Goal: Check status: Check status

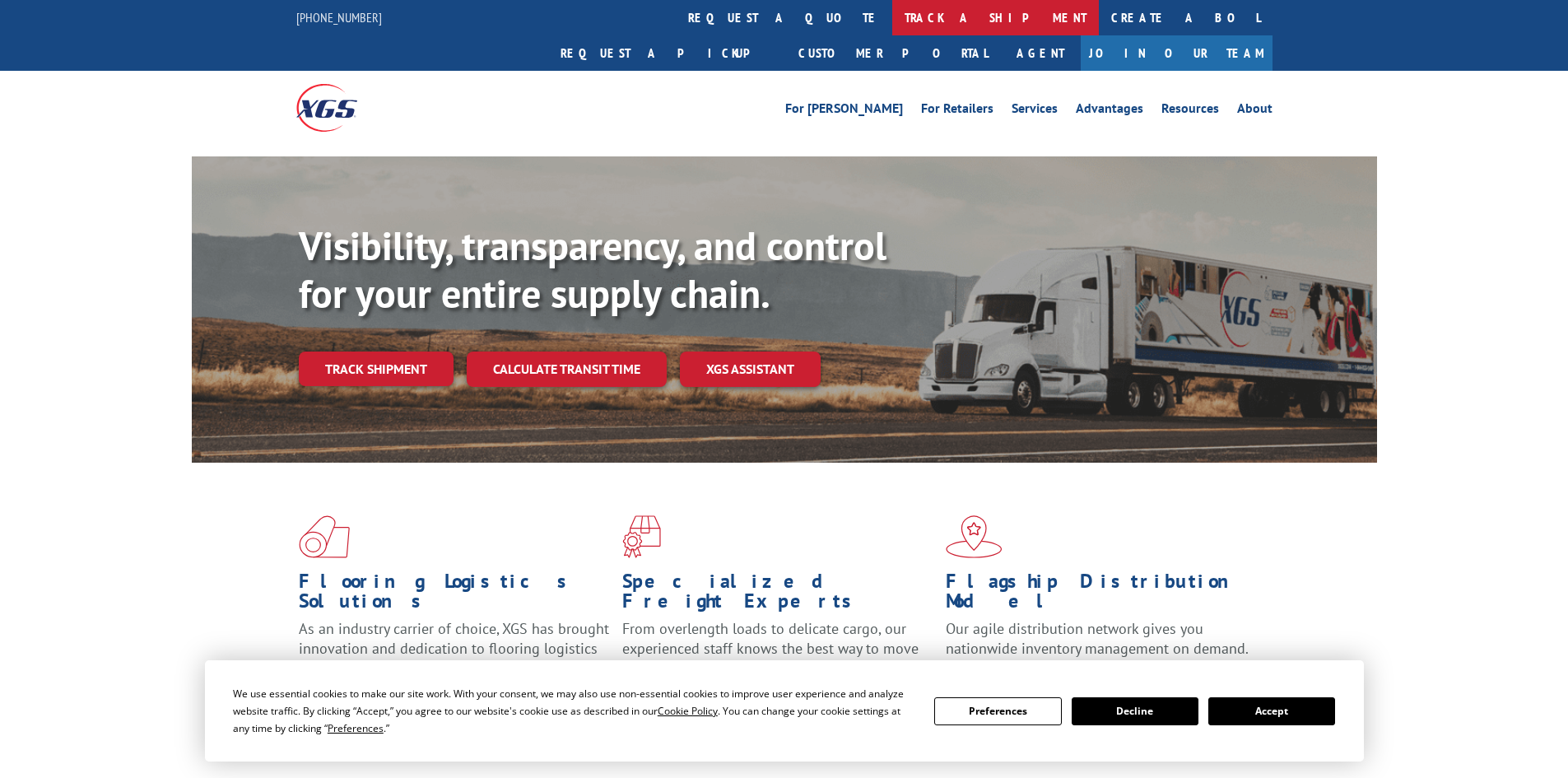
click at [892, 21] on link "track a shipment" at bounding box center [995, 18] width 207 height 36
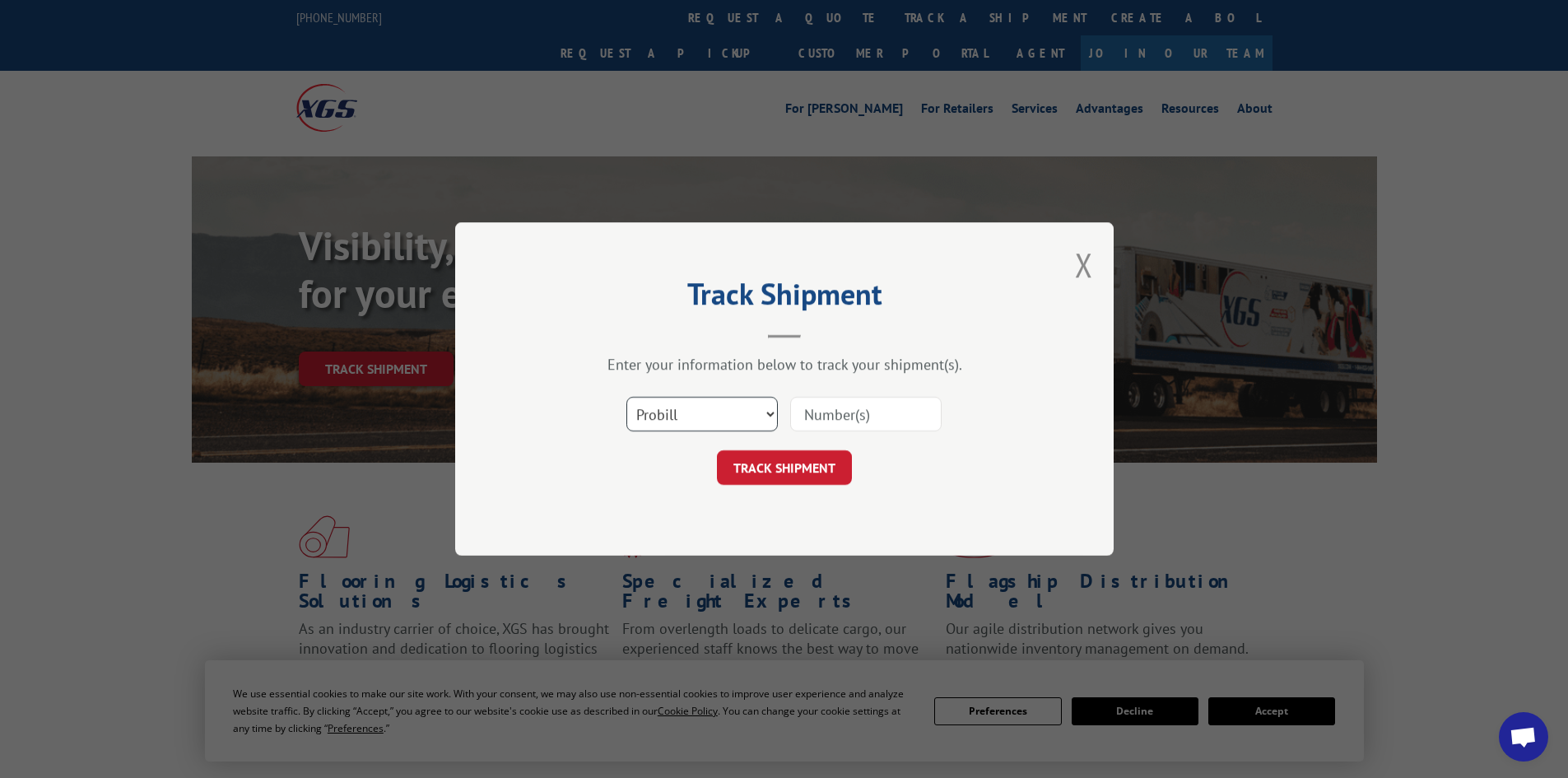
click at [730, 410] on select "Select category... Probill BOL PO" at bounding box center [701, 413] width 151 height 35
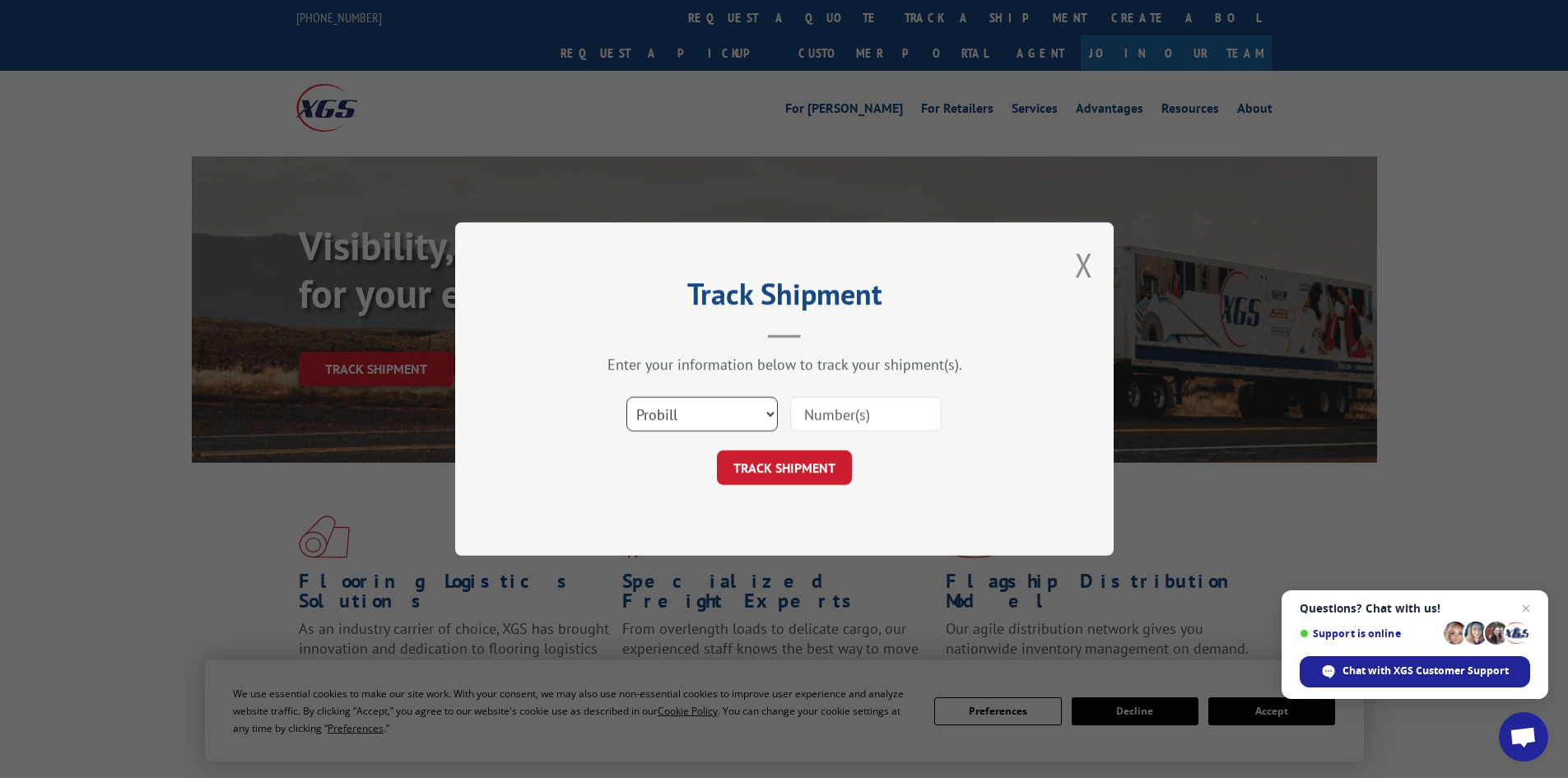
click at [730, 410] on select "Select category... Probill BOL PO" at bounding box center [701, 413] width 151 height 35
paste input "17477477"
type input "17477477"
click at [784, 469] on button "TRACK SHIPMENT" at bounding box center [784, 467] width 135 height 35
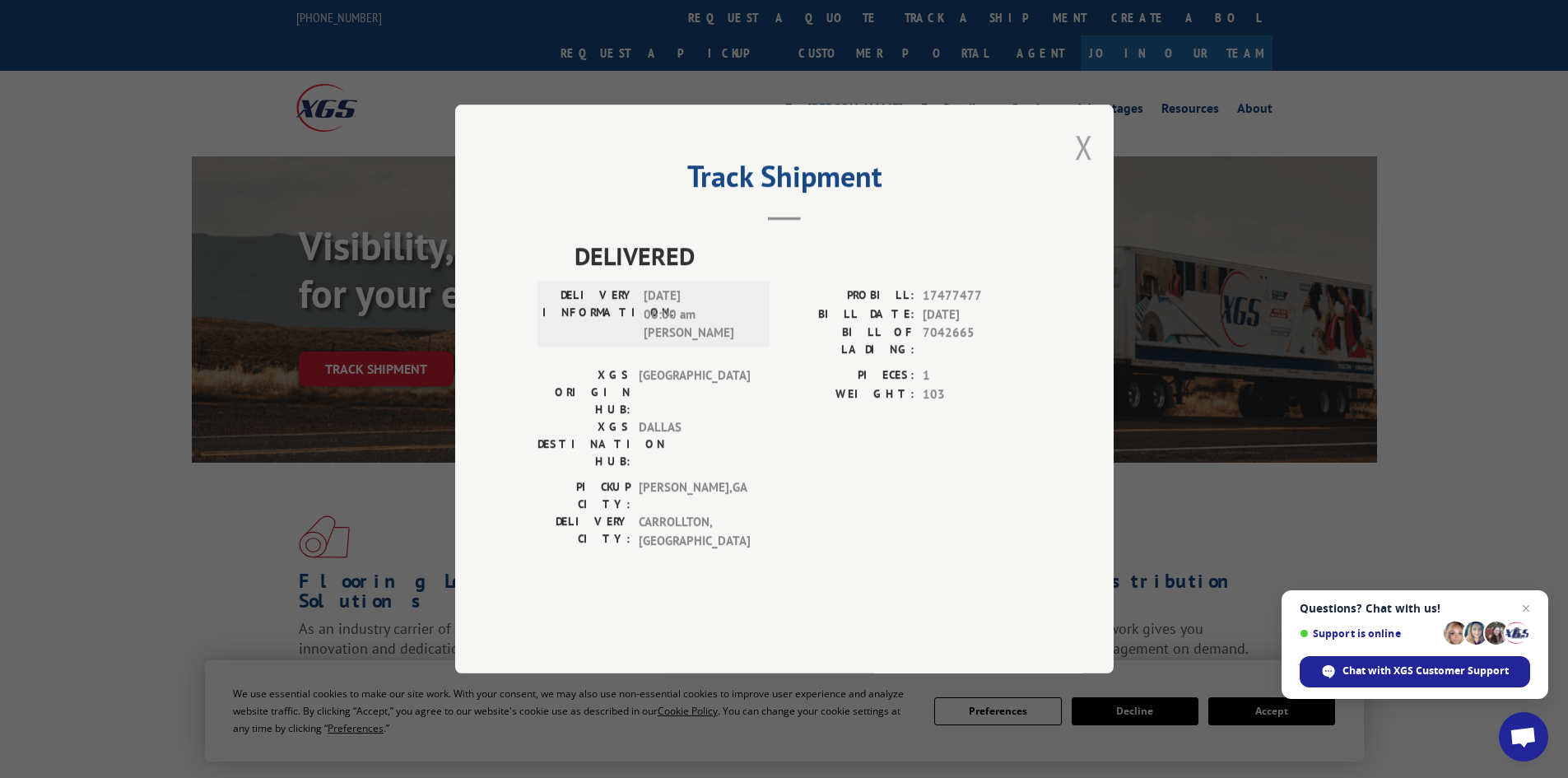
click at [1084, 169] on button "Close modal" at bounding box center [1084, 147] width 18 height 43
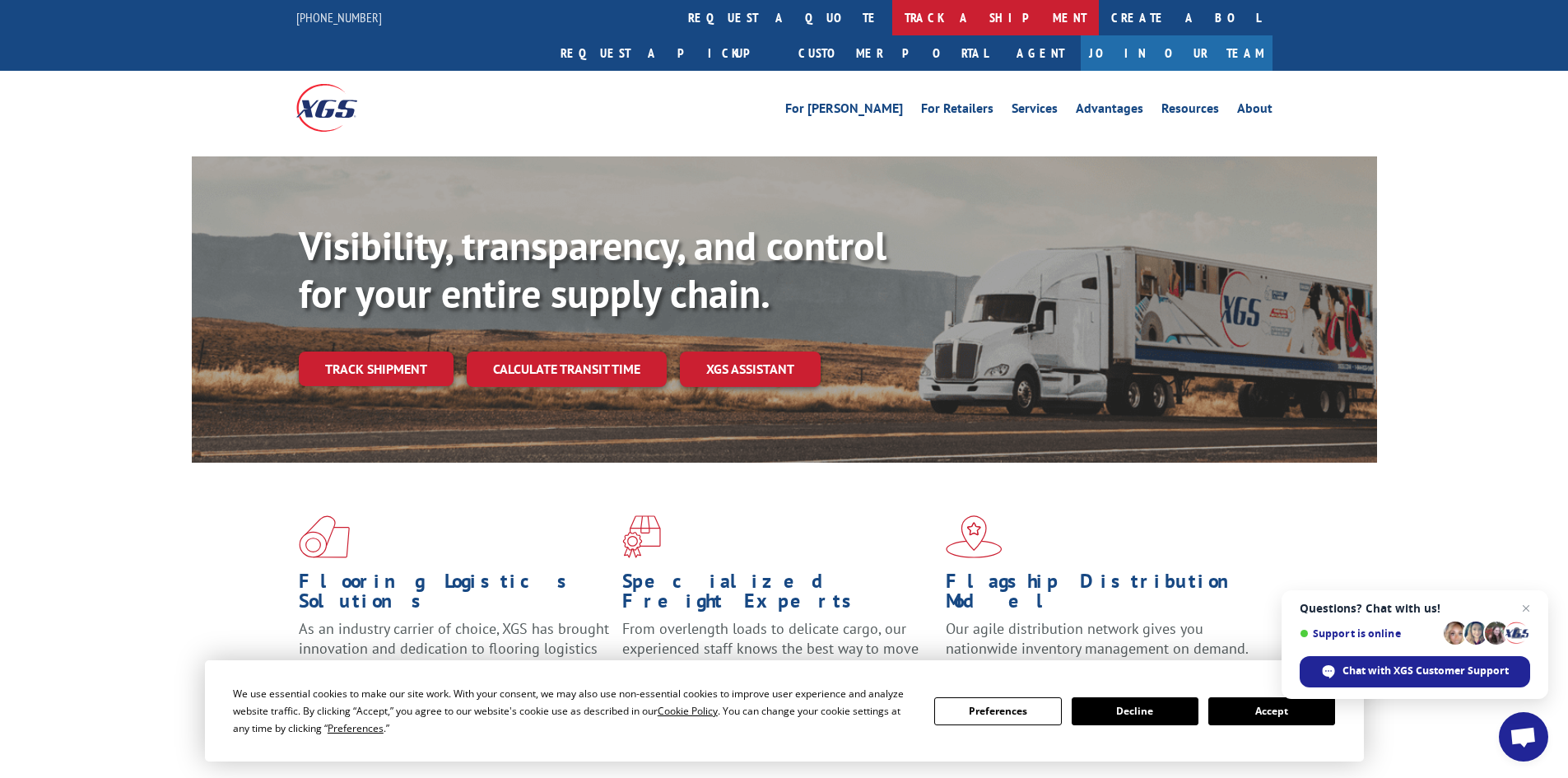
click at [892, 10] on link "track a shipment" at bounding box center [995, 18] width 207 height 36
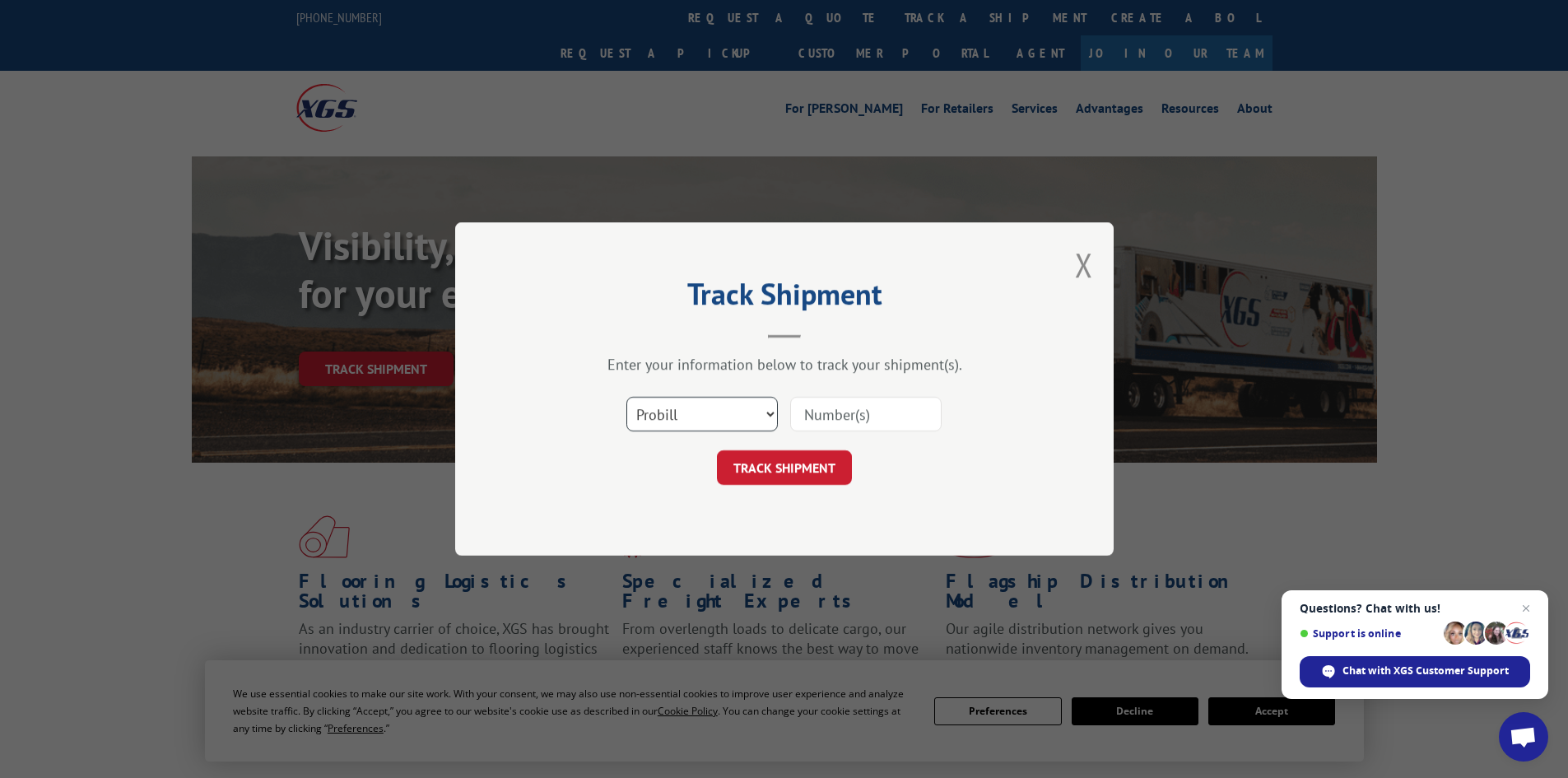
click at [768, 402] on select "Select category... Probill BOL PO" at bounding box center [701, 413] width 151 height 35
select select "po"
click at [626, 396] on select "Select category... Probill BOL PO" at bounding box center [701, 413] width 151 height 35
paste input "55513621"
type input "55513621"
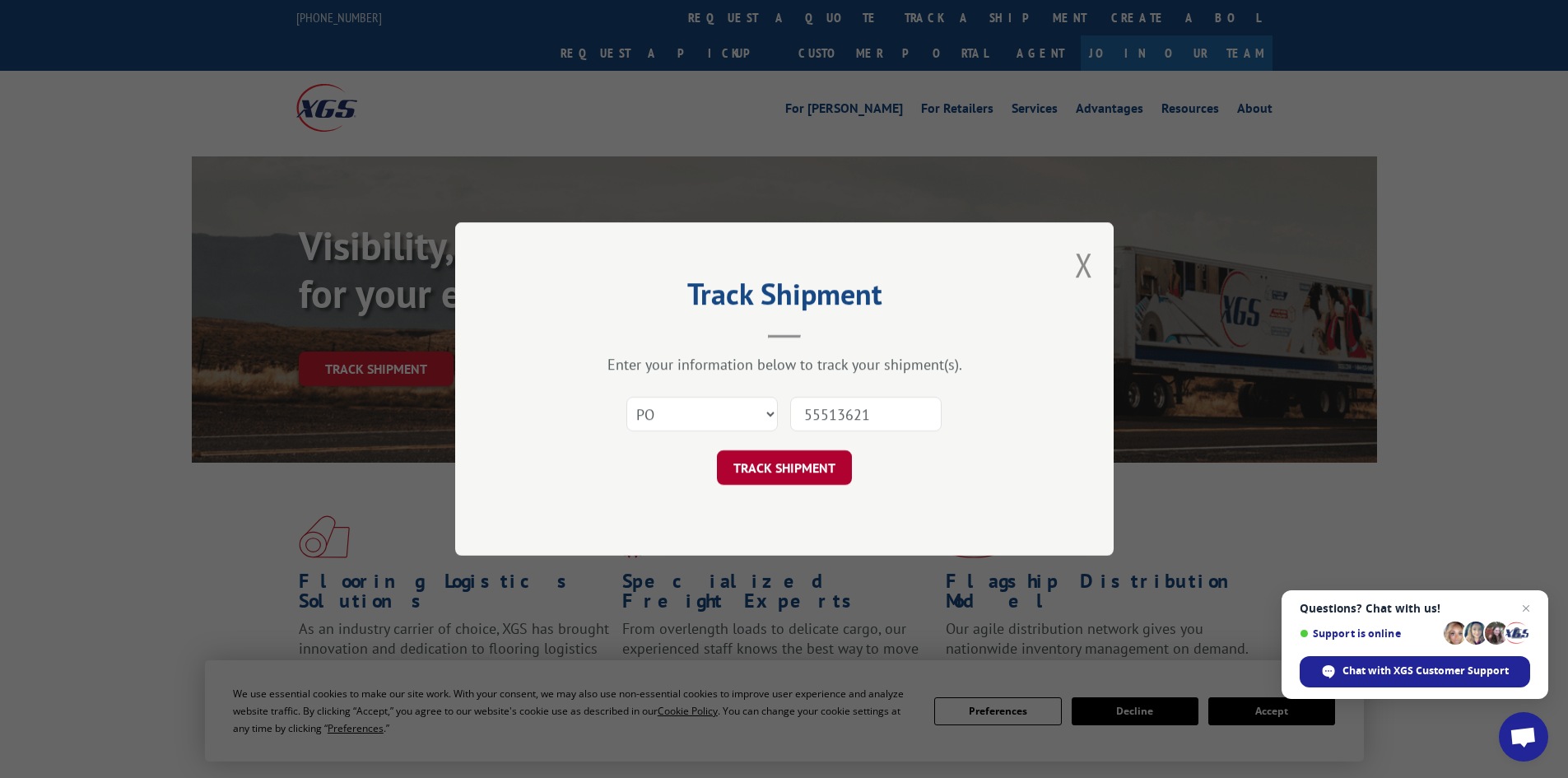
click at [823, 468] on button "TRACK SHIPMENT" at bounding box center [784, 467] width 135 height 35
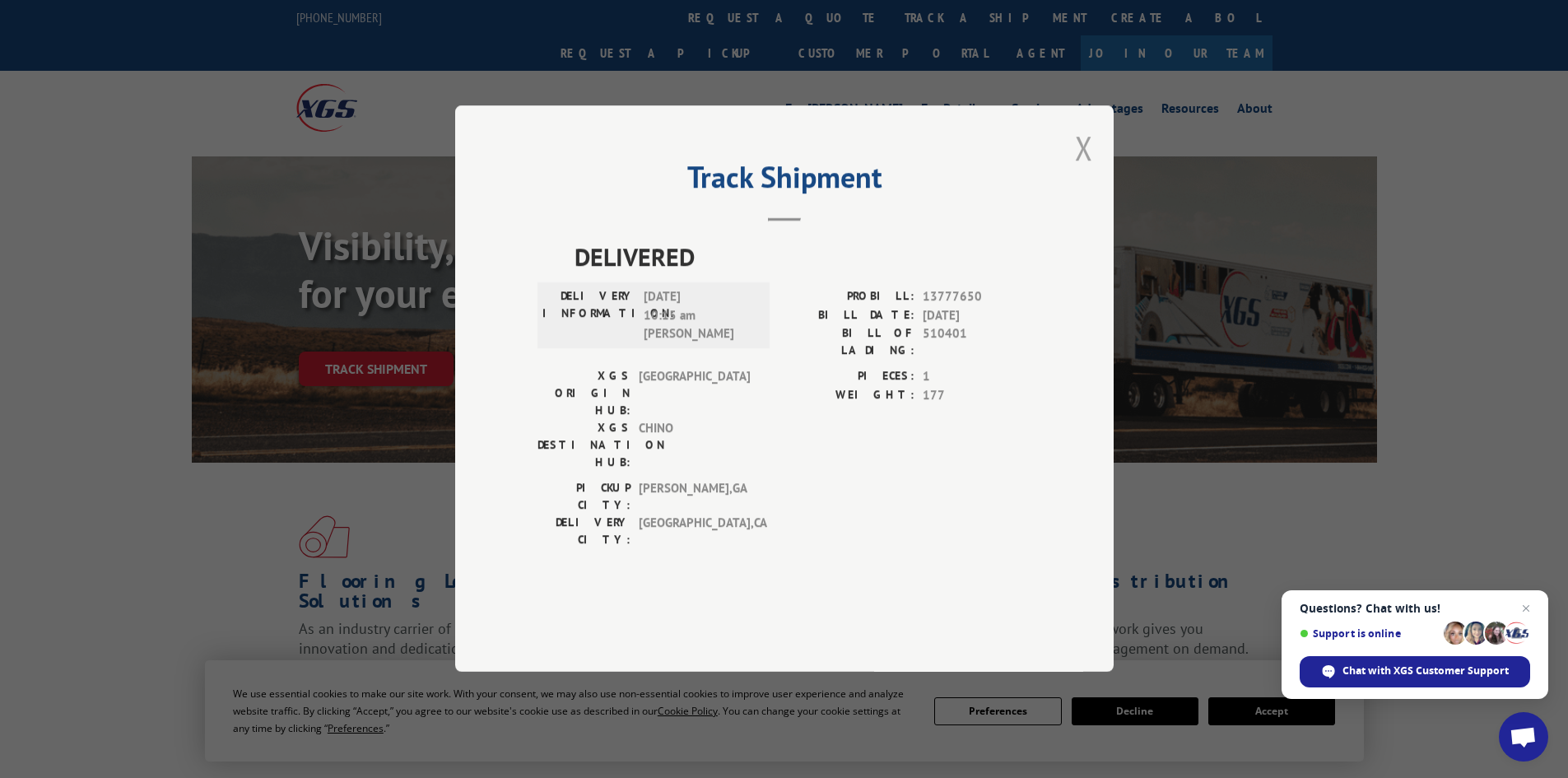
click at [1089, 169] on button "Close modal" at bounding box center [1084, 147] width 18 height 43
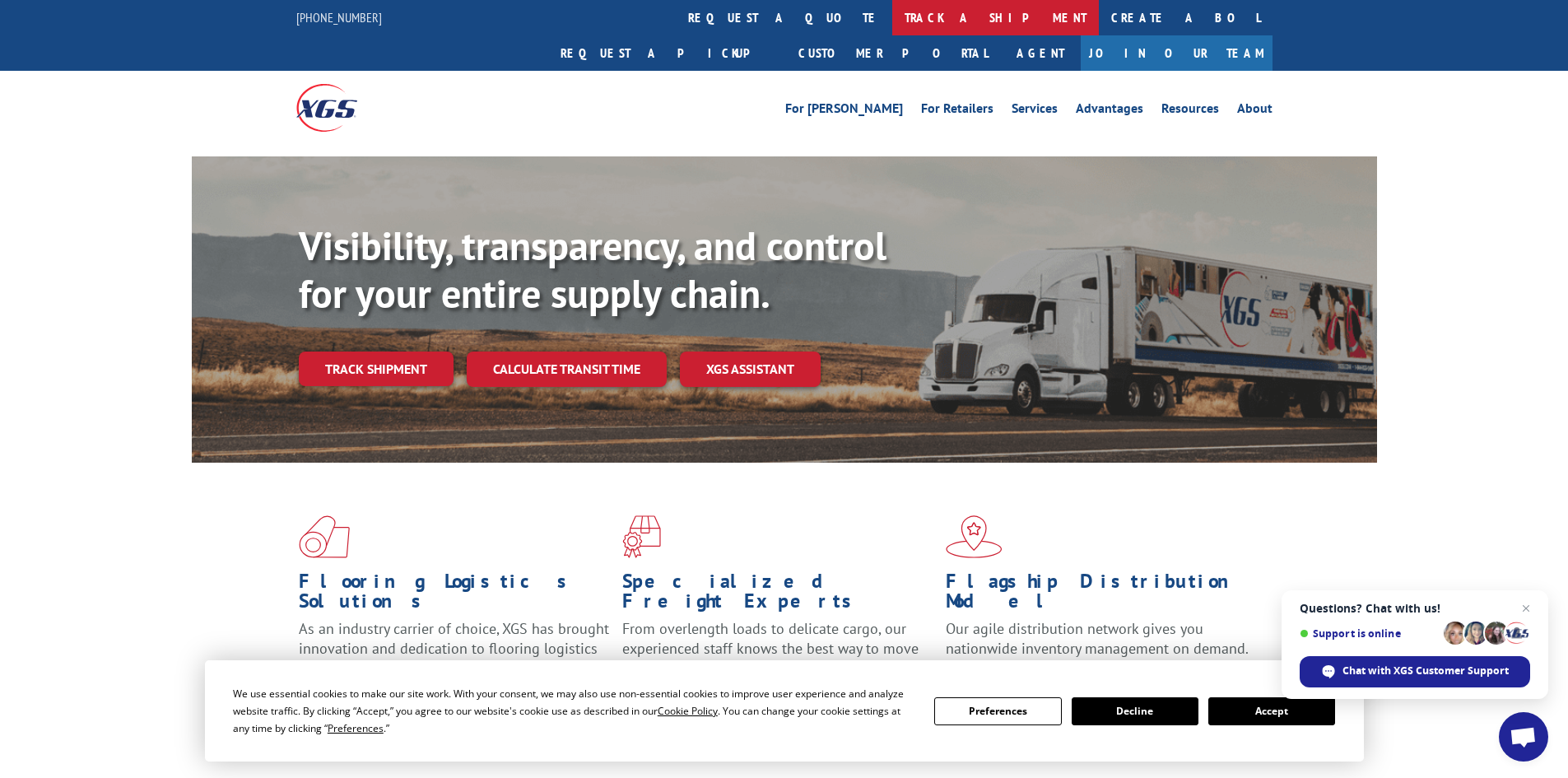
click at [892, 14] on link "track a shipment" at bounding box center [995, 18] width 207 height 36
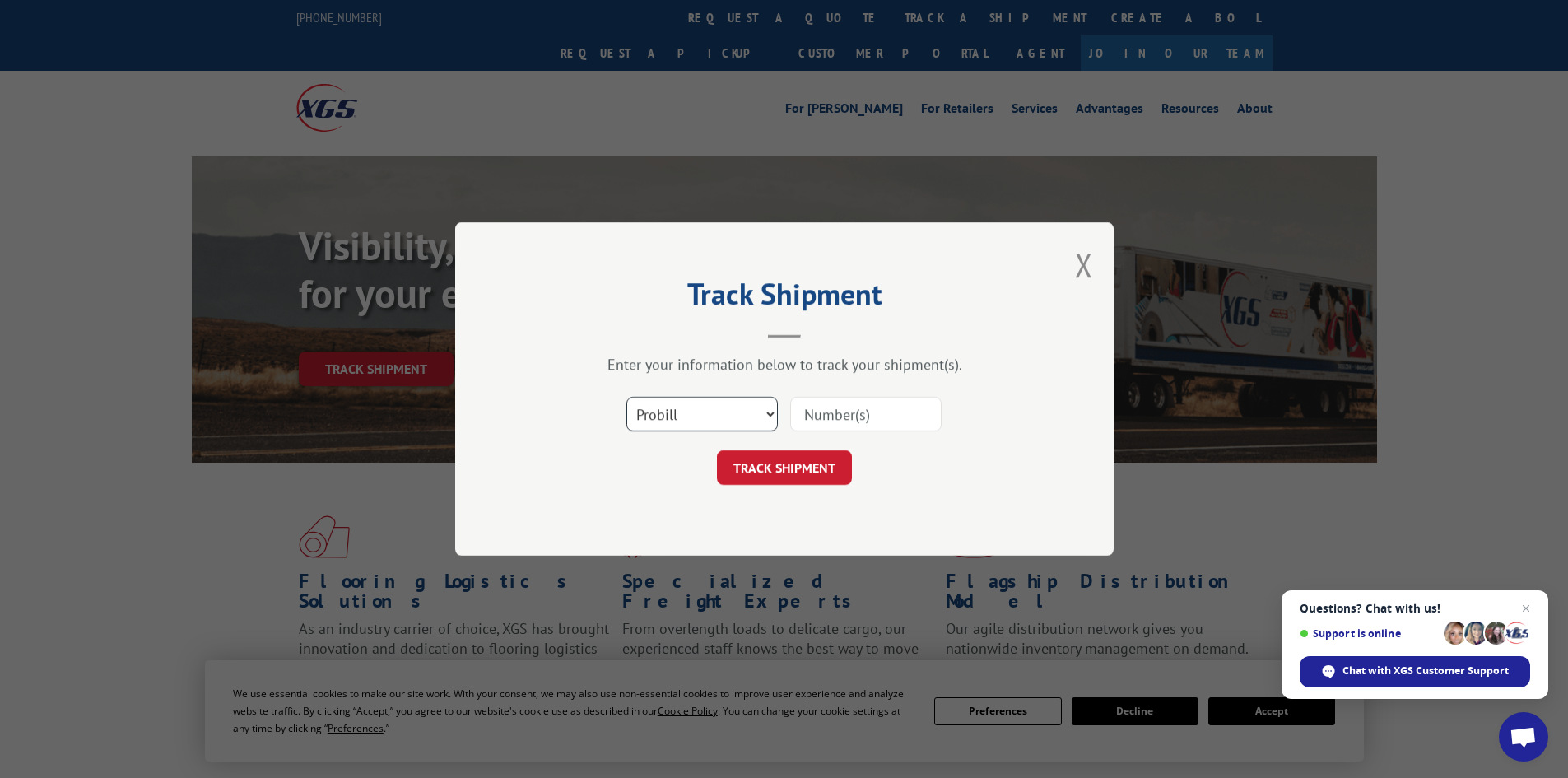
click at [758, 418] on select "Select category... Probill BOL PO" at bounding box center [701, 413] width 151 height 35
select select "po"
click at [626, 396] on select "Select category... Probill BOL PO" at bounding box center [701, 413] width 151 height 35
paste input "55513621"
type input "55513621"
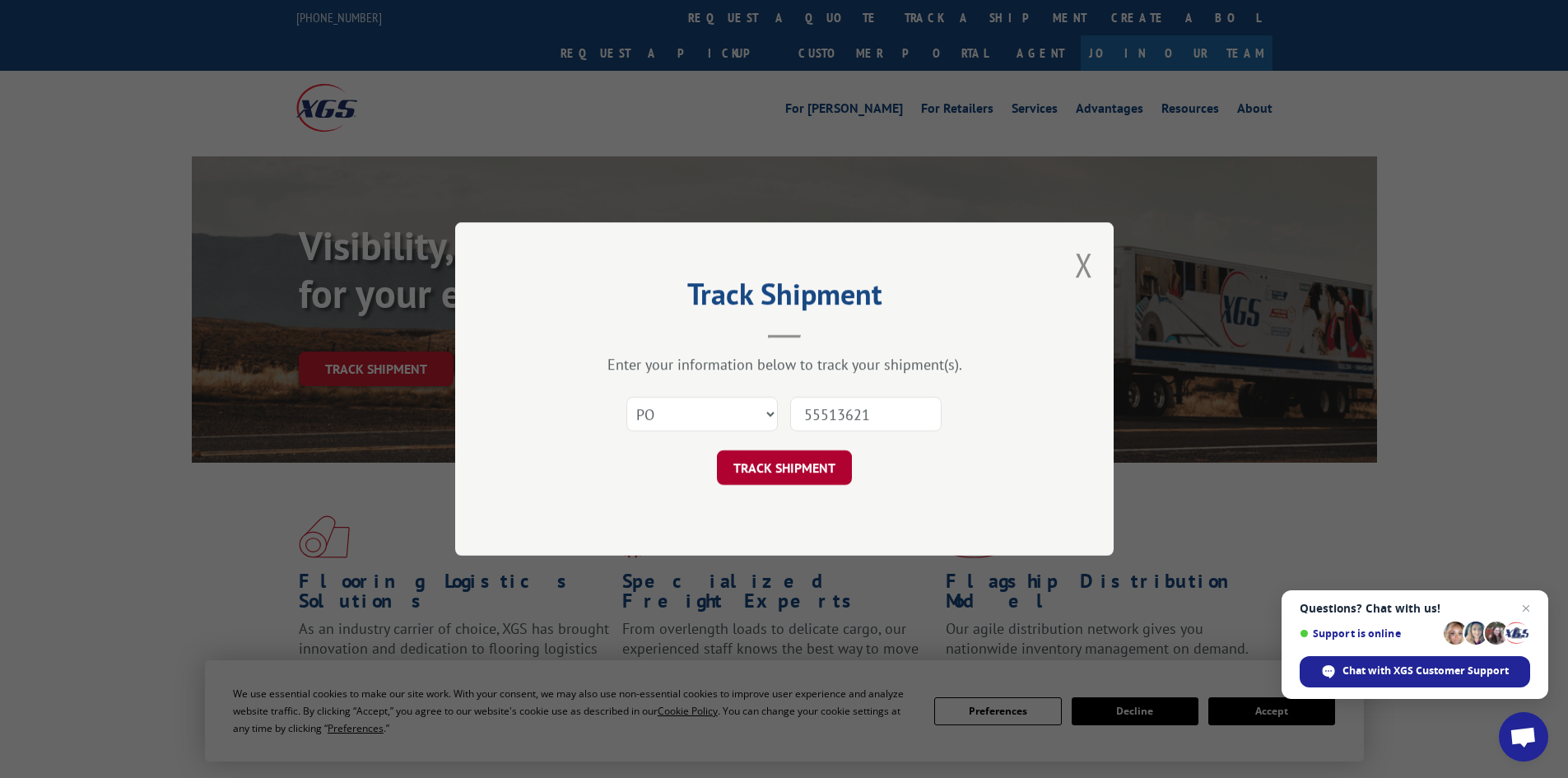
click at [818, 475] on button "TRACK SHIPMENT" at bounding box center [784, 467] width 135 height 35
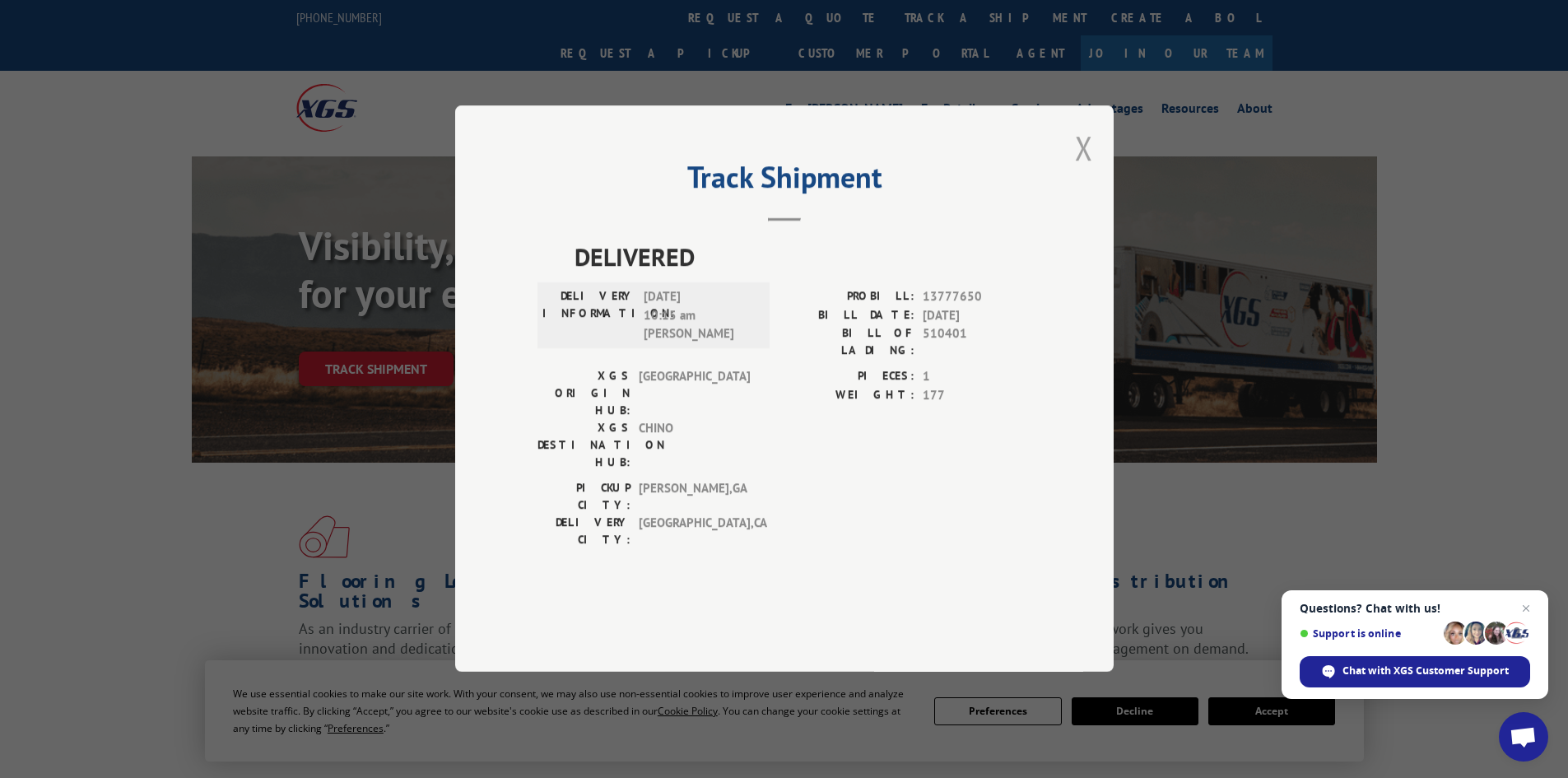
click at [1083, 169] on button "Close modal" at bounding box center [1084, 147] width 18 height 43
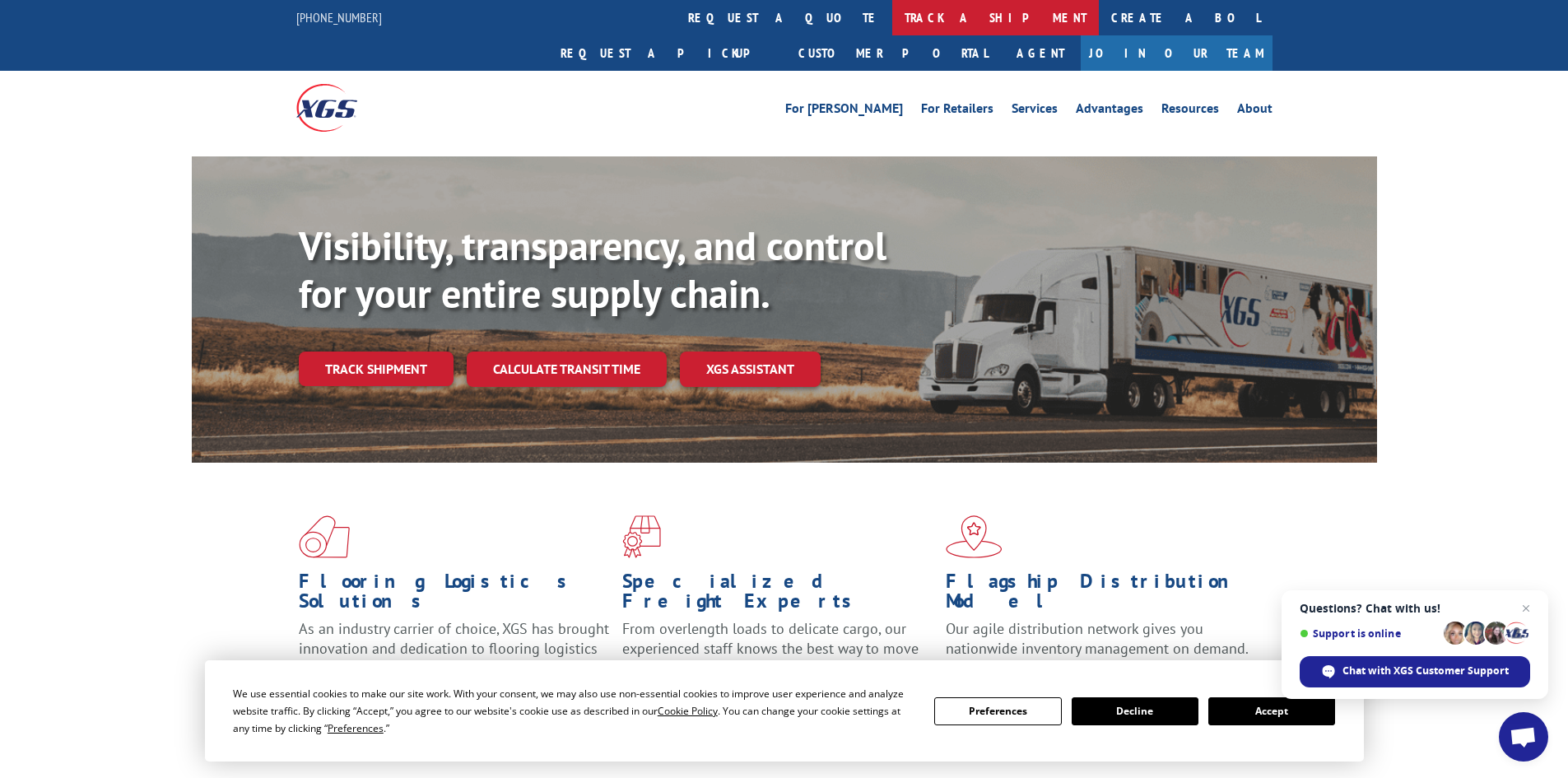
click at [892, 14] on link "track a shipment" at bounding box center [995, 18] width 207 height 36
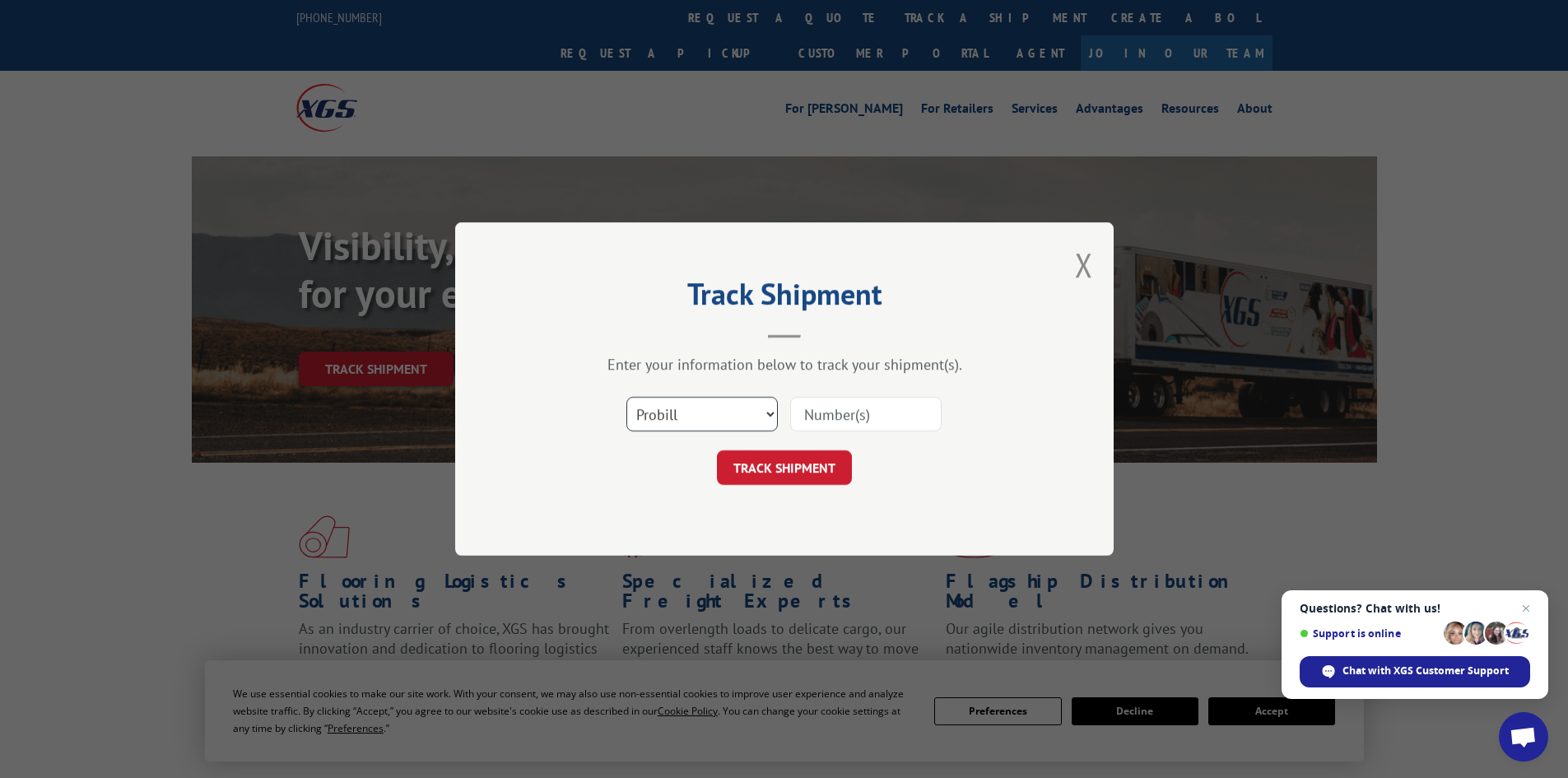
click at [686, 409] on select "Select category... Probill BOL PO" at bounding box center [701, 413] width 151 height 35
click at [626, 396] on select "Select category... Probill BOL PO" at bounding box center [701, 413] width 151 height 35
paste input "55513621"
type input "55513621"
click at [765, 475] on button "TRACK SHIPMENT" at bounding box center [784, 467] width 135 height 35
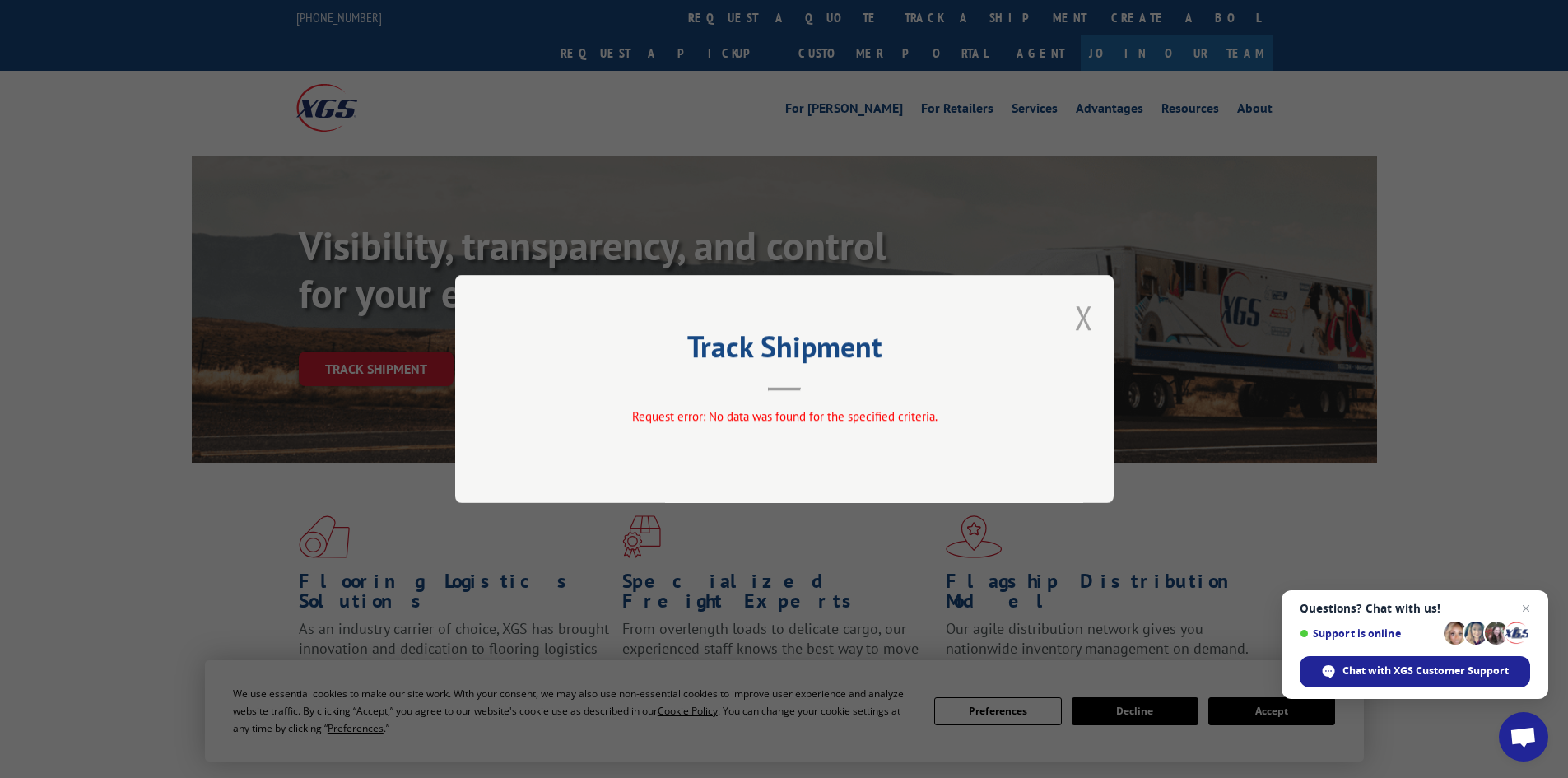
click at [1083, 311] on button "Close modal" at bounding box center [1084, 317] width 18 height 43
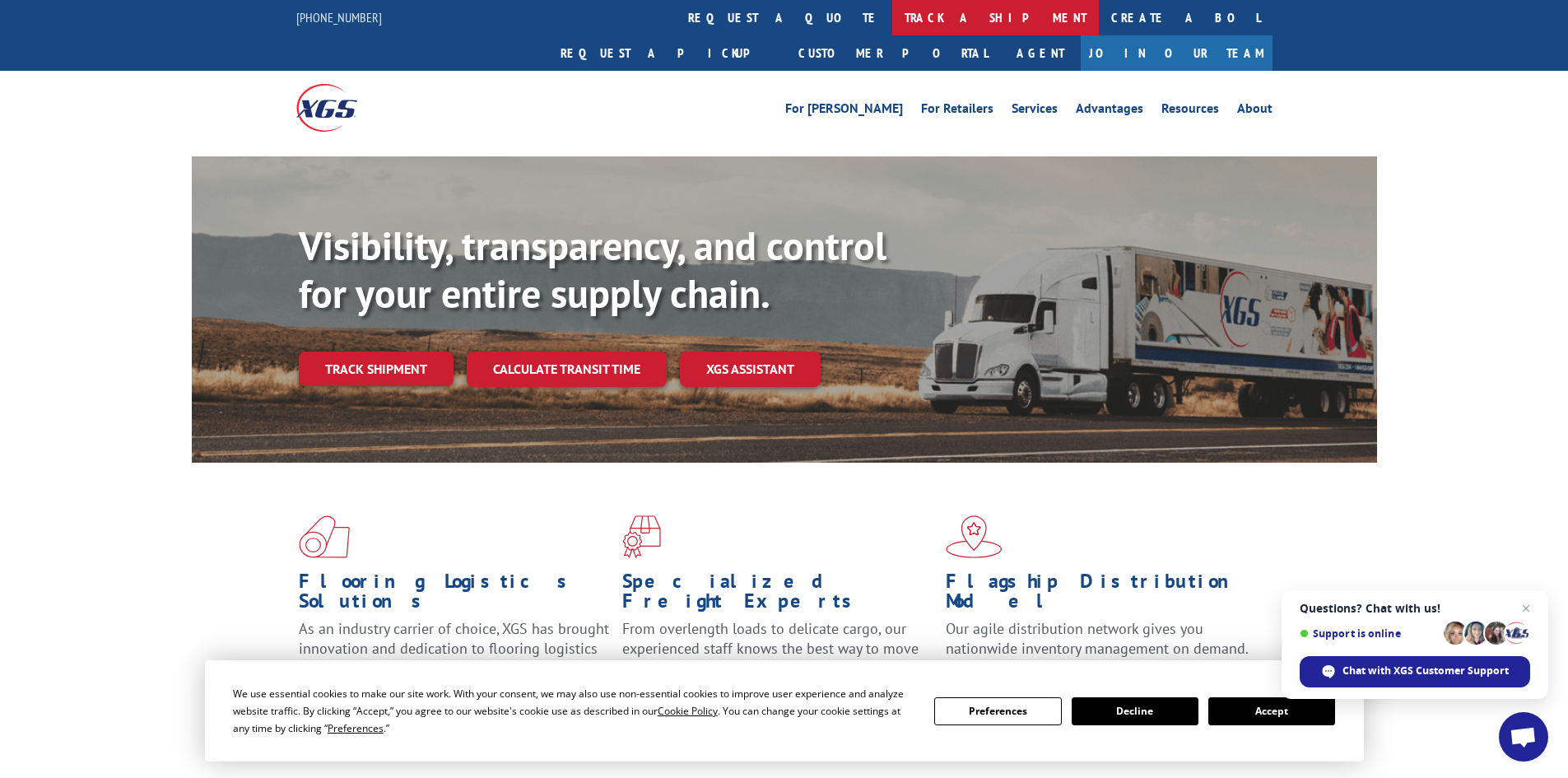
click at [892, 10] on link "track a shipment" at bounding box center [995, 18] width 207 height 36
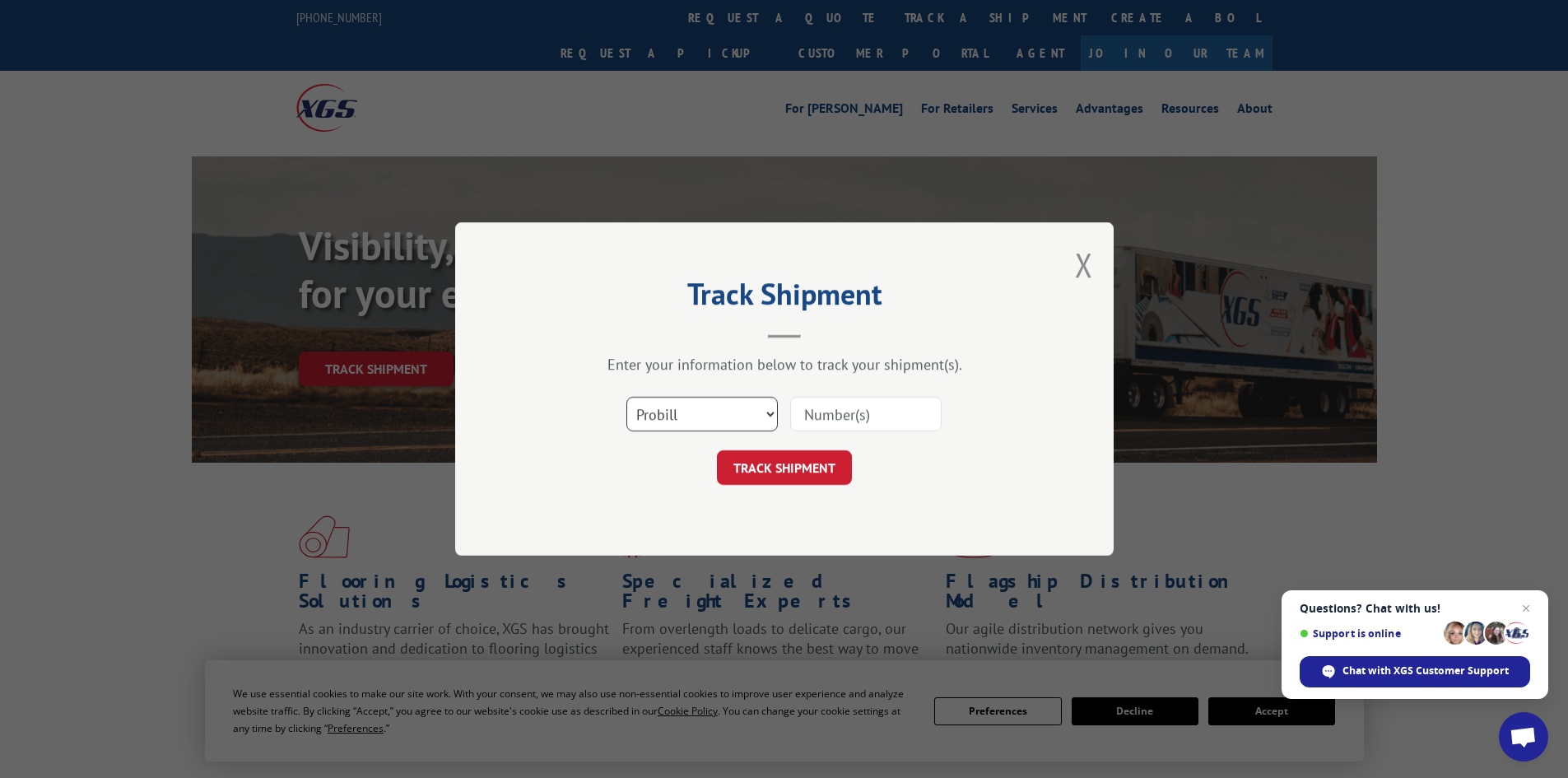
click at [689, 406] on select "Select category... Probill BOL PO" at bounding box center [701, 413] width 151 height 35
select select "po"
click at [626, 396] on select "Select category... Probill BOL PO" at bounding box center [701, 413] width 151 height 35
paste input "55513621"
type input "55513621"
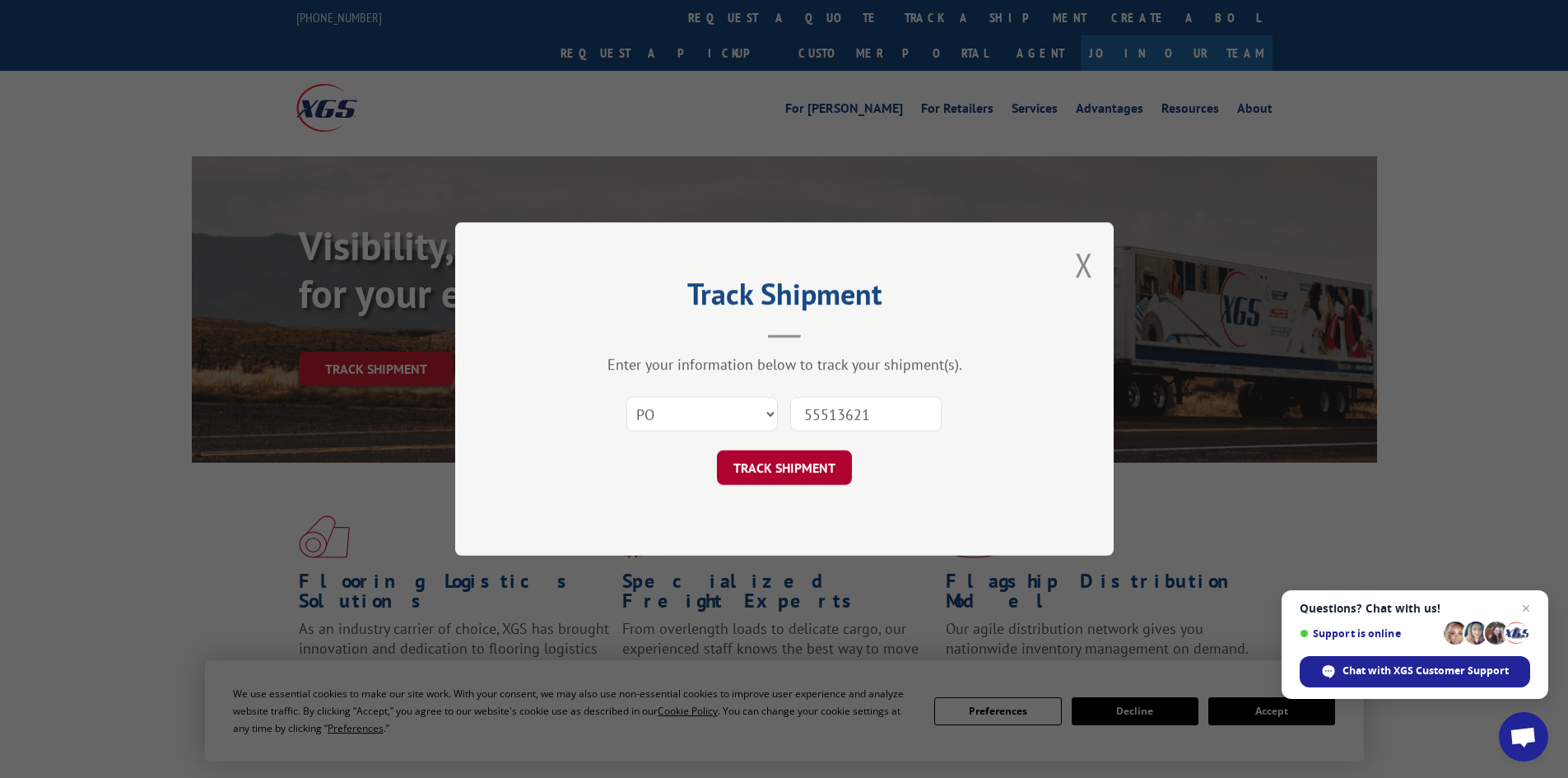
click at [785, 480] on button "TRACK SHIPMENT" at bounding box center [784, 467] width 135 height 35
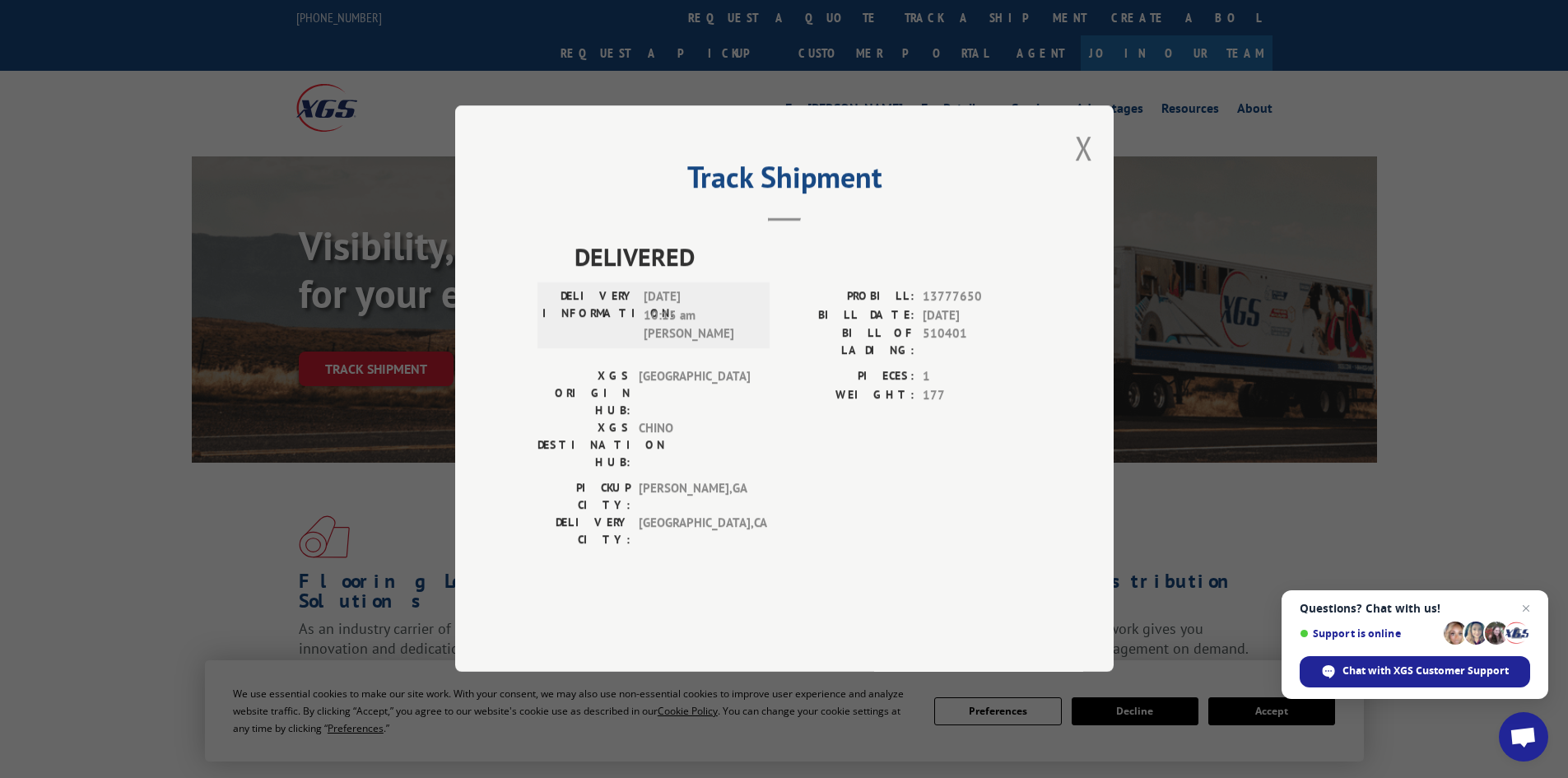
click at [1072, 194] on div "Track Shipment DELIVERED DELIVERY INFORMATION: [DATE] 10:15 am [PERSON_NAME] PR…" at bounding box center [784, 389] width 658 height 566
click at [1084, 169] on button "Close modal" at bounding box center [1084, 147] width 18 height 43
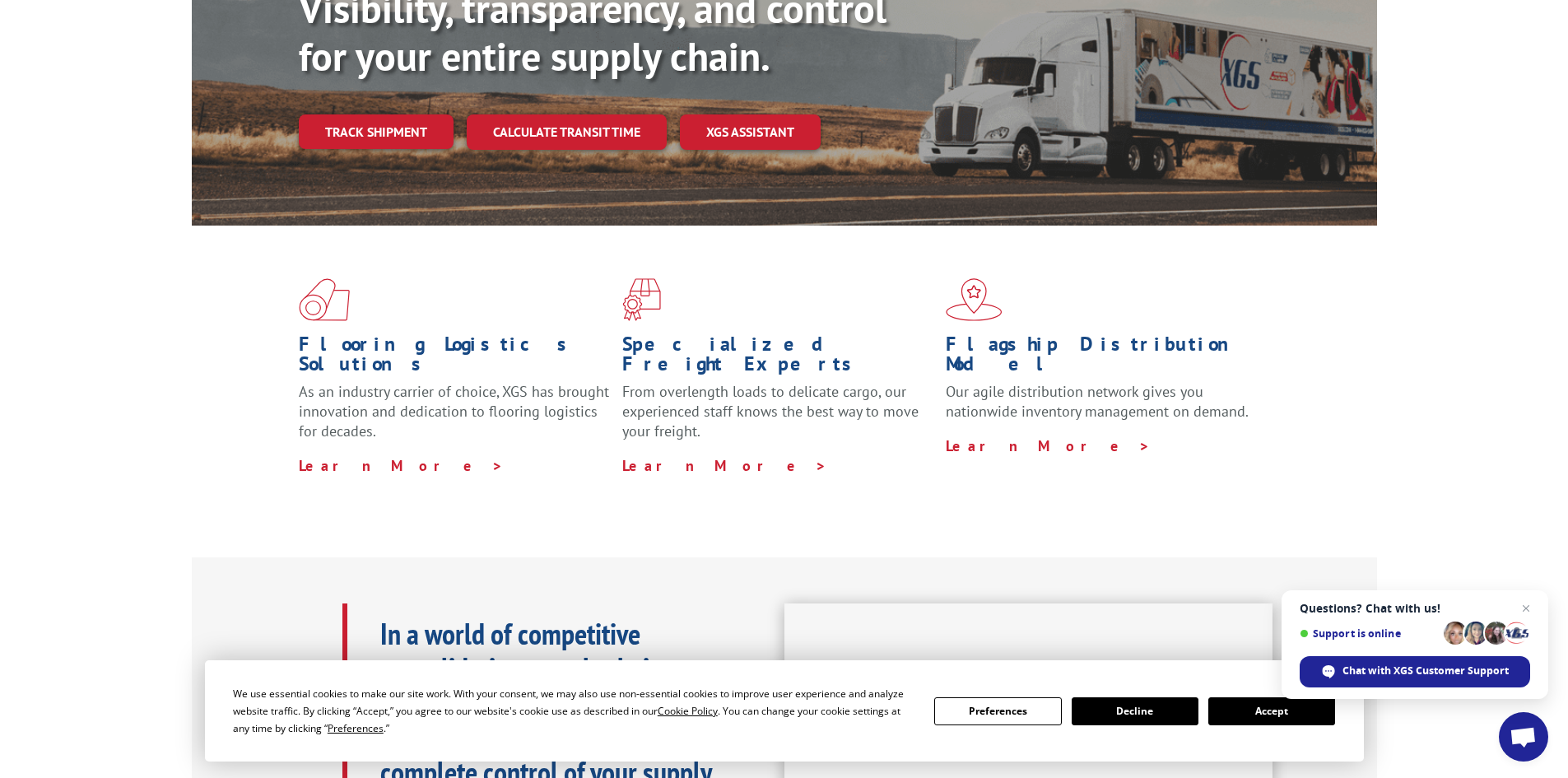
scroll to position [247, 0]
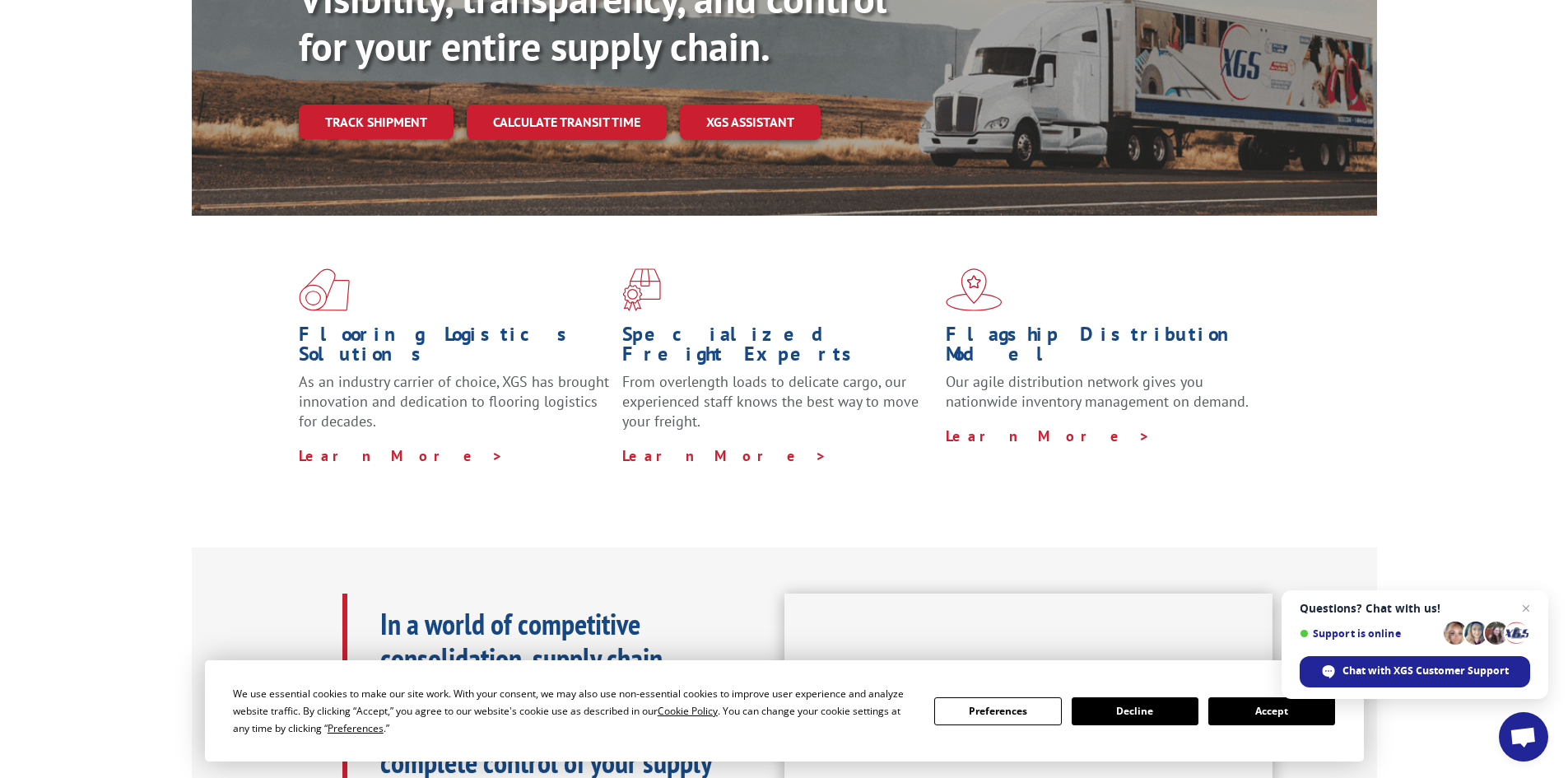
click at [1254, 714] on button "Accept" at bounding box center [1271, 711] width 127 height 28
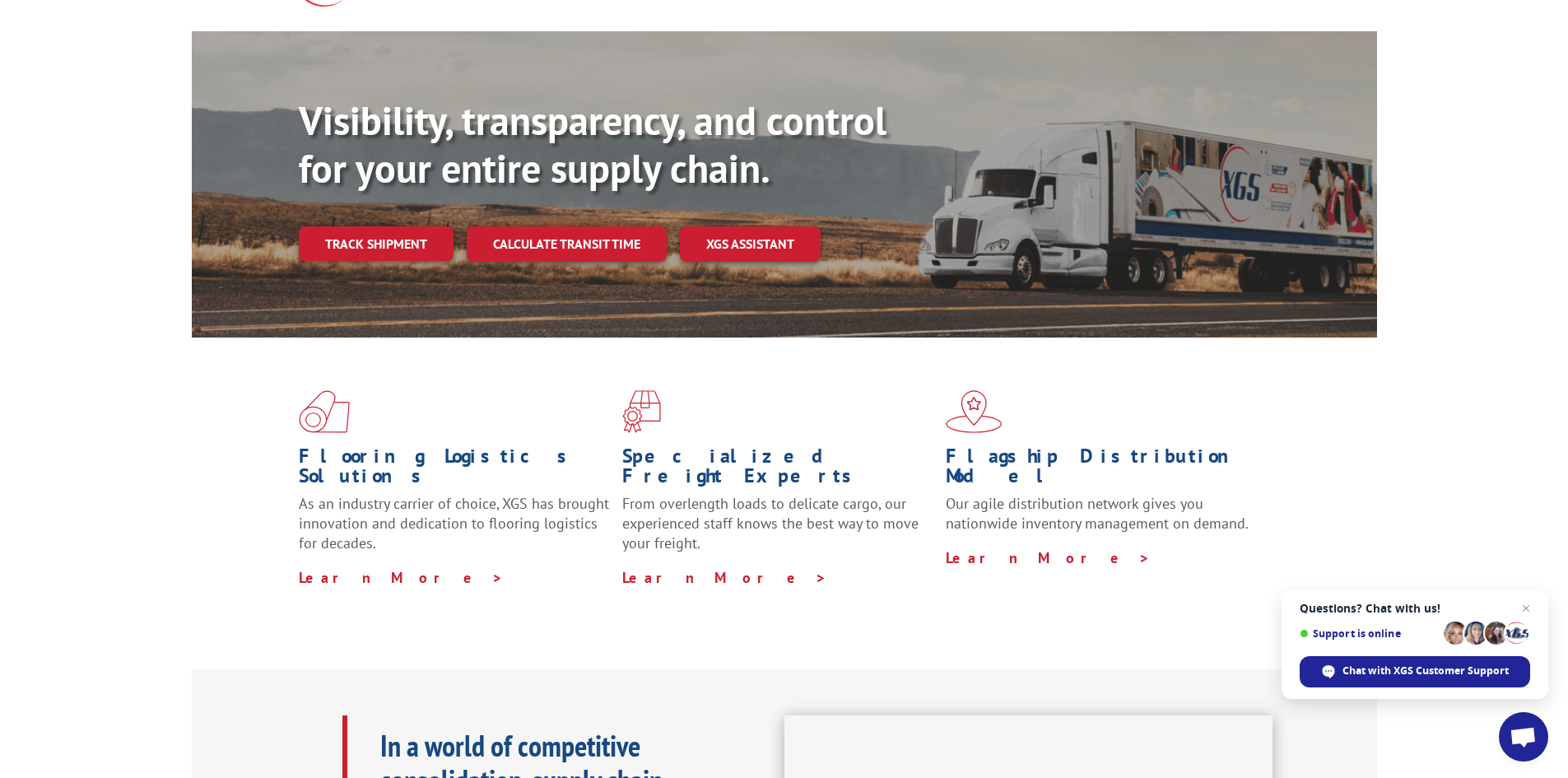
scroll to position [0, 0]
